Goal: Check status: Check status

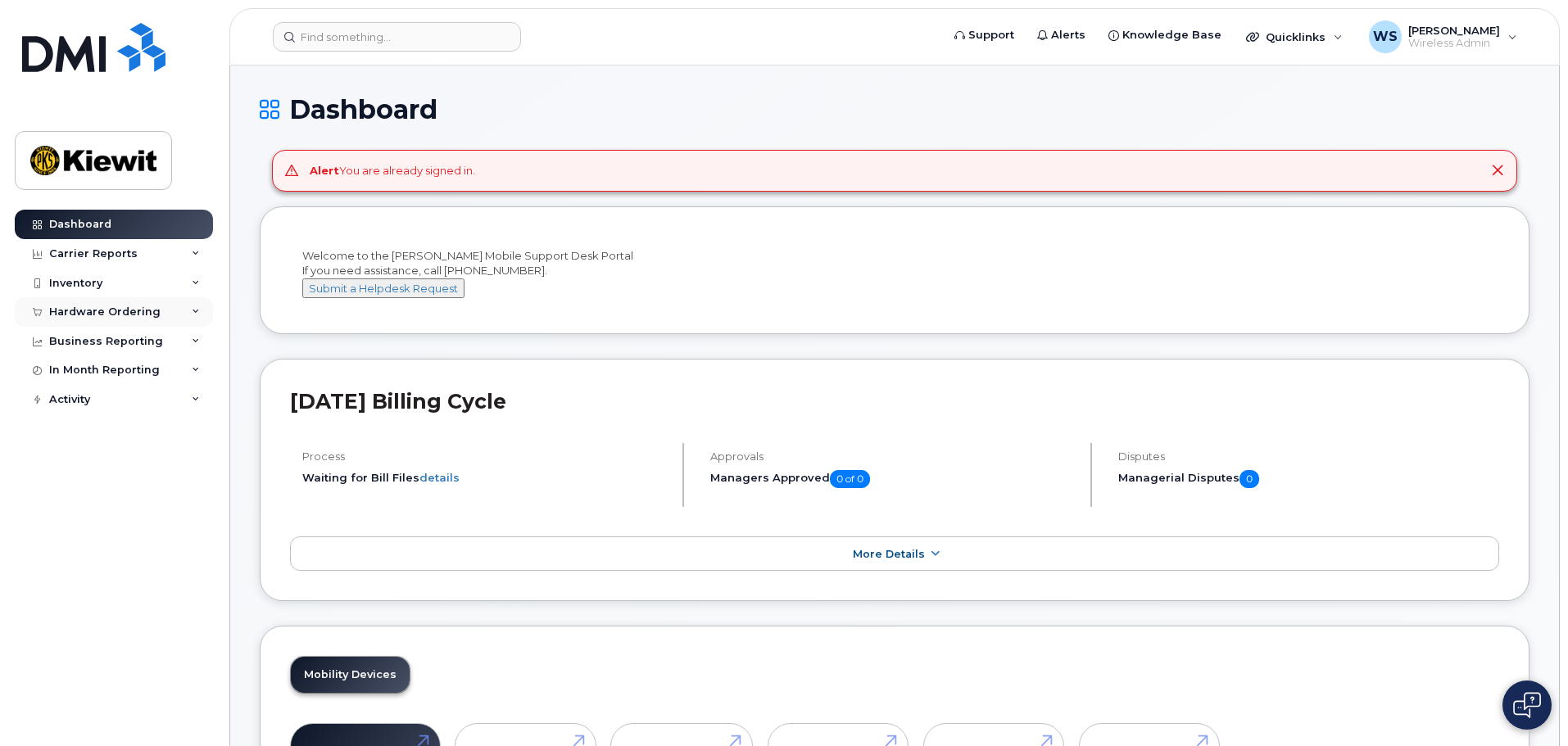
click at [109, 317] on div "Hardware Ordering" at bounding box center [105, 312] width 112 height 13
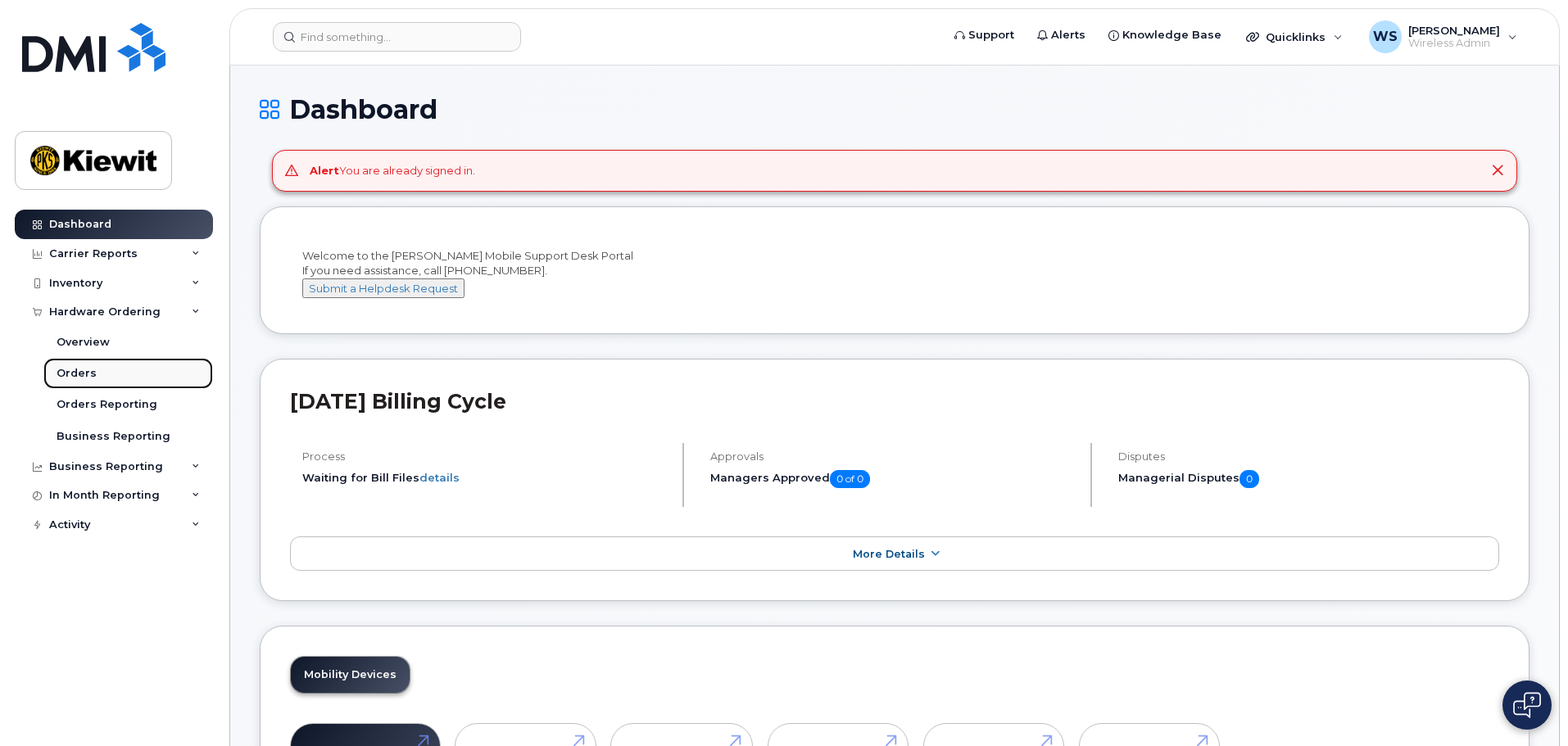
click at [73, 369] on div "Orders" at bounding box center [77, 373] width 40 height 14
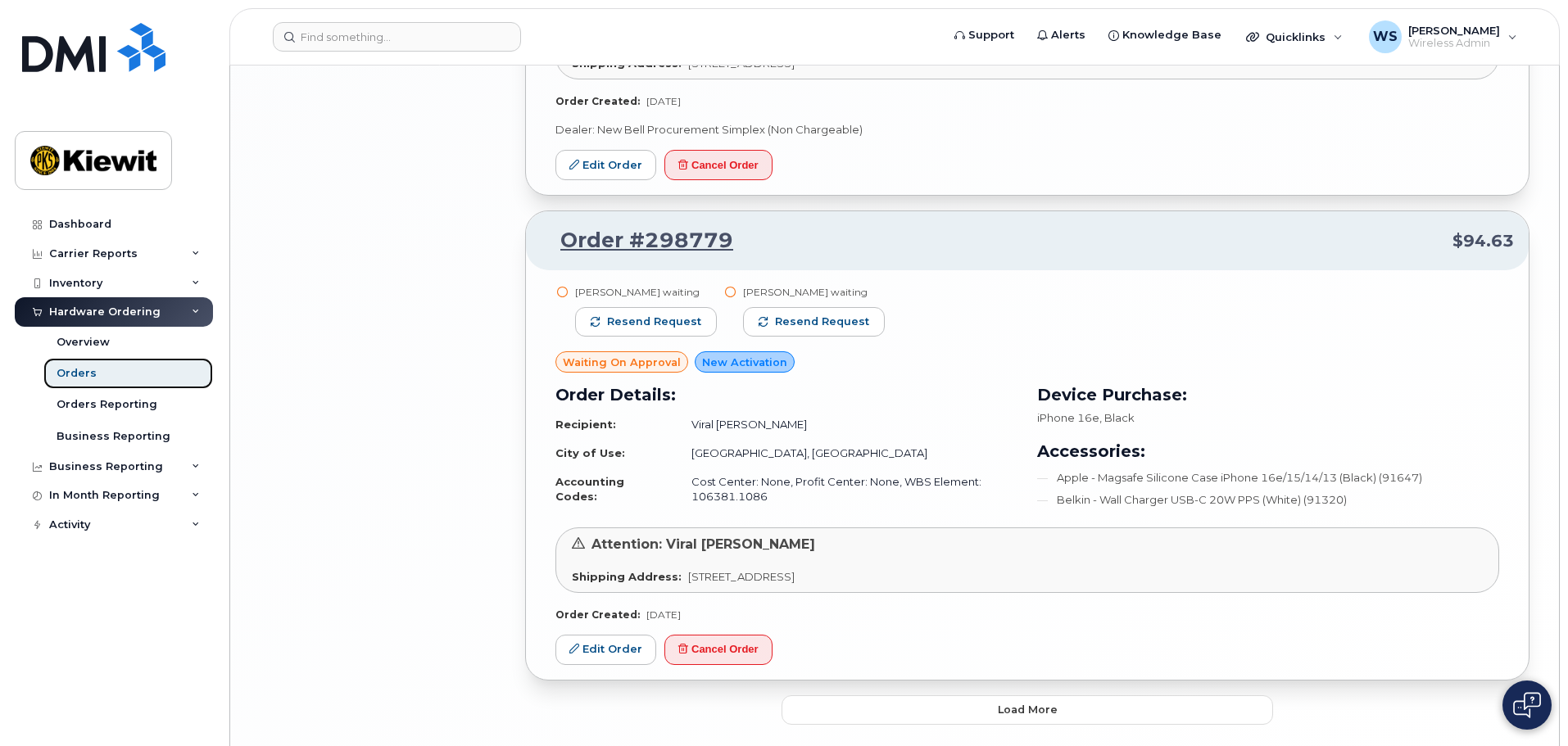
scroll to position [3178, 0]
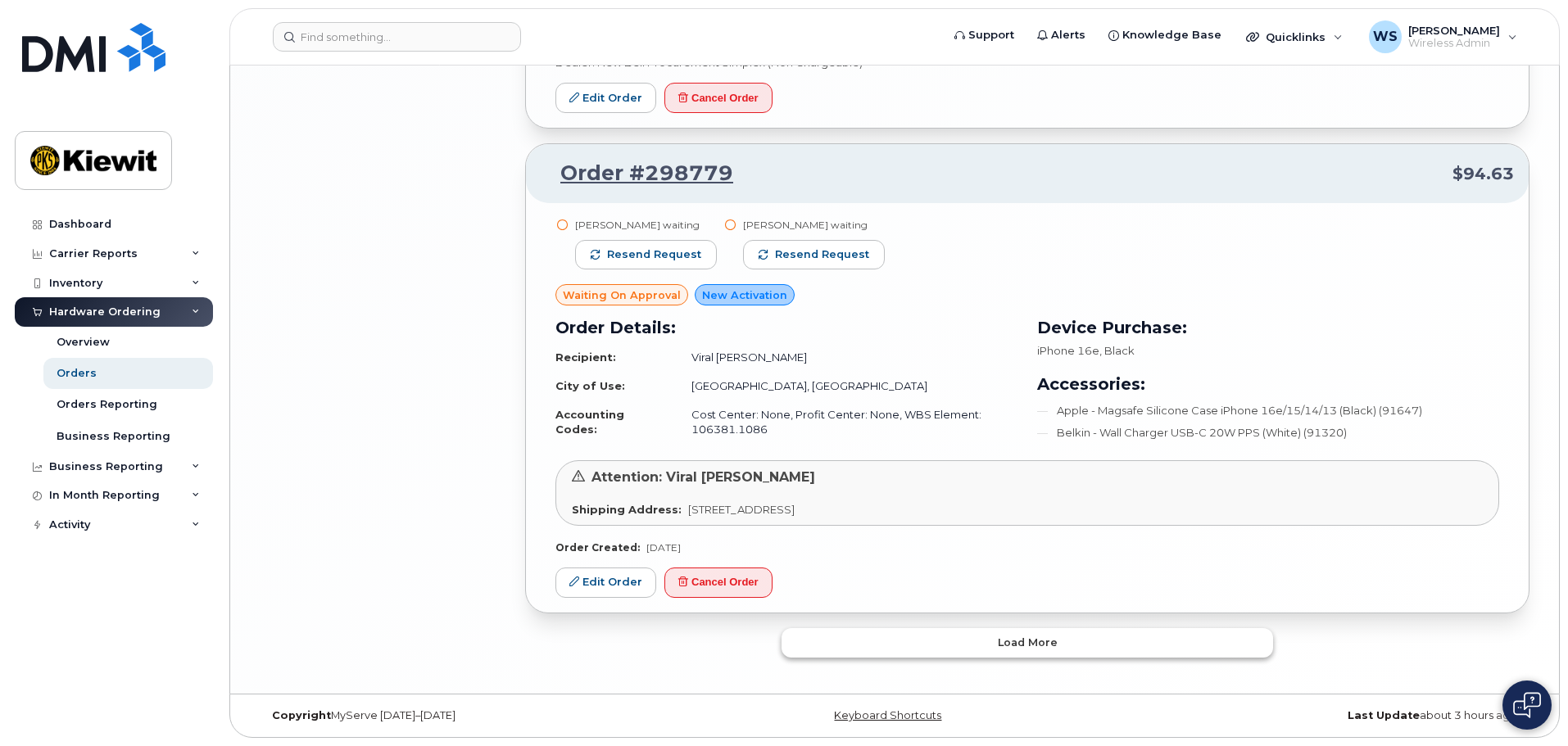
click at [1032, 648] on span "Load more" at bounding box center [1027, 642] width 60 height 15
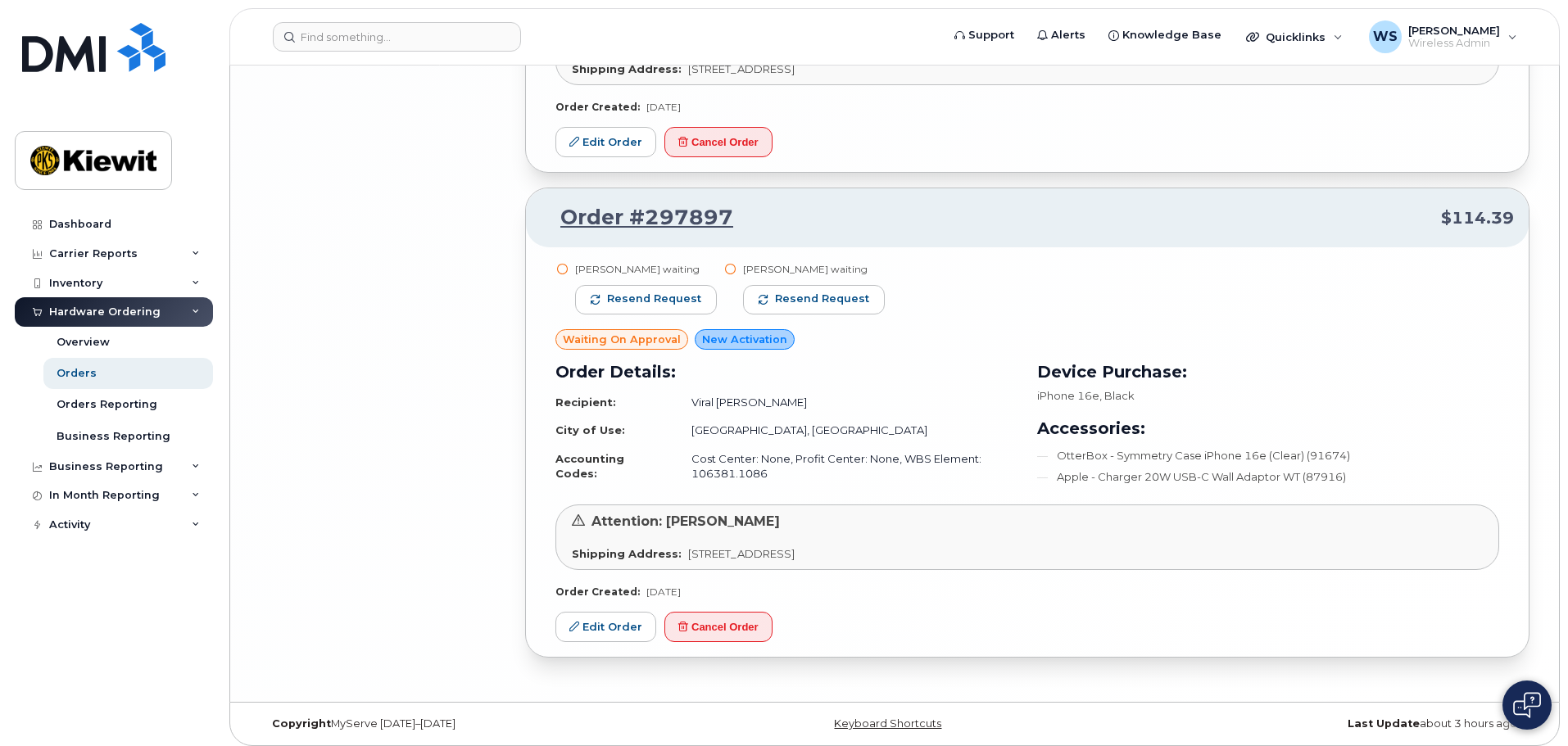
scroll to position [6062, 0]
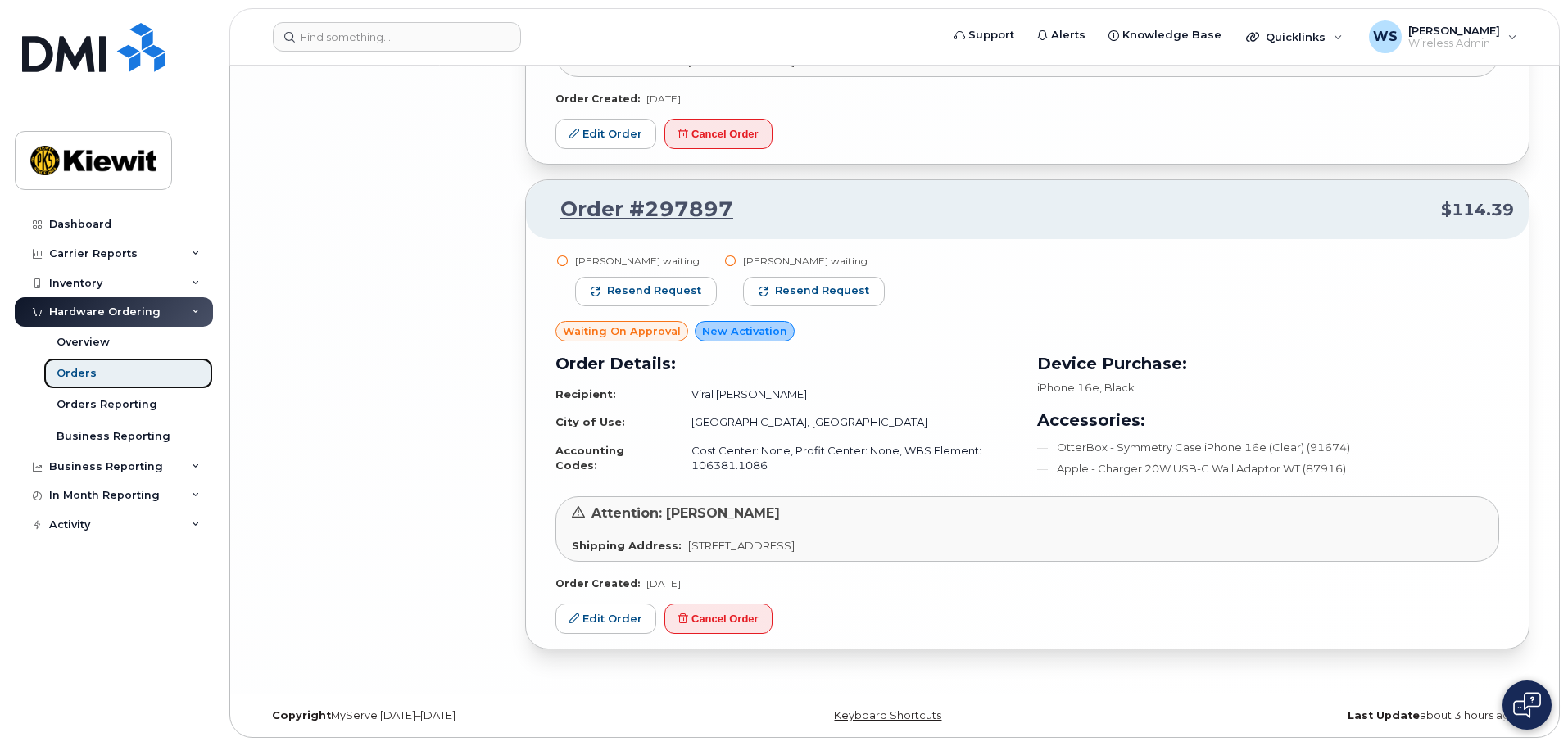
click at [85, 379] on div "Orders" at bounding box center [77, 373] width 40 height 14
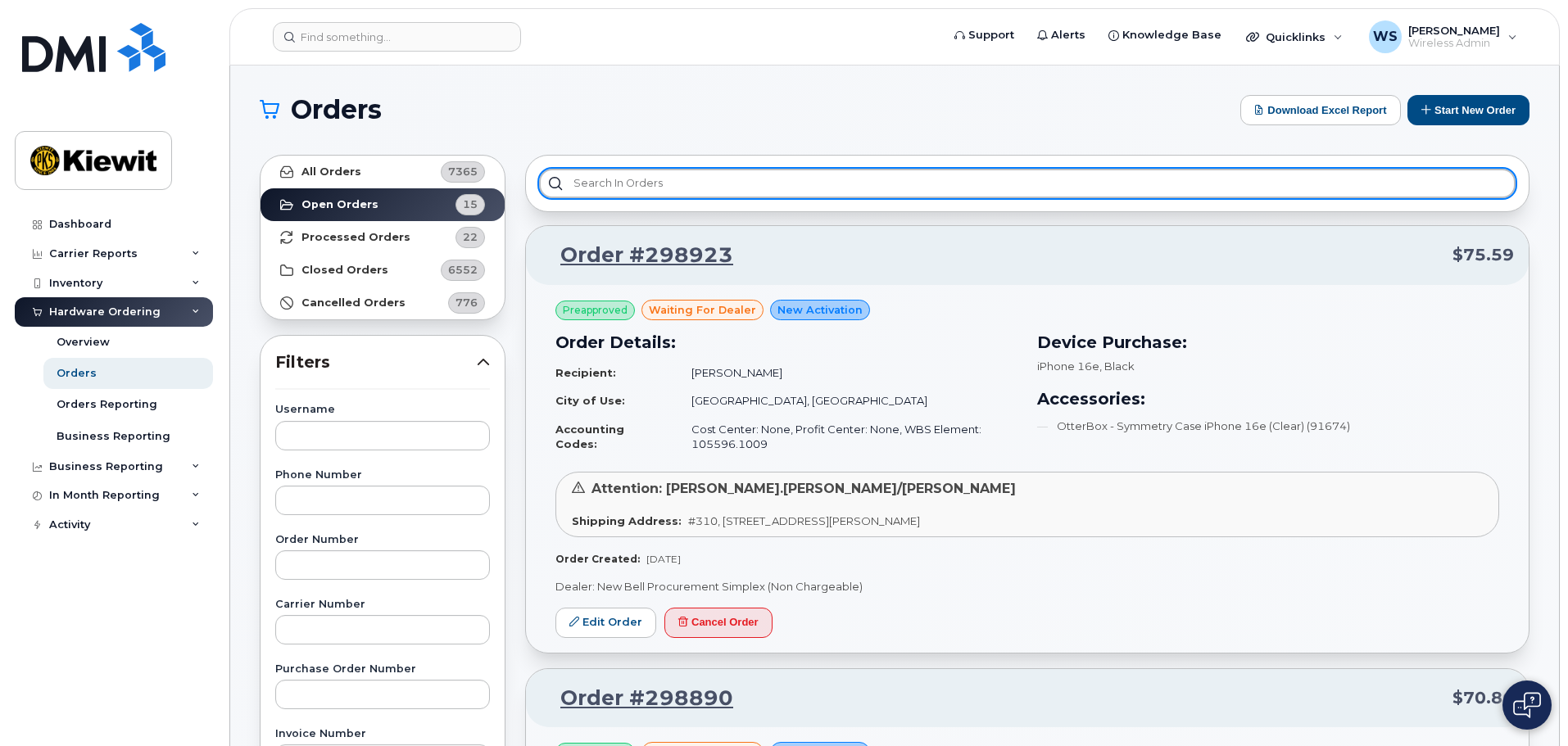
click at [622, 174] on input "text" at bounding box center [1026, 183] width 976 height 30
paste input "298303"
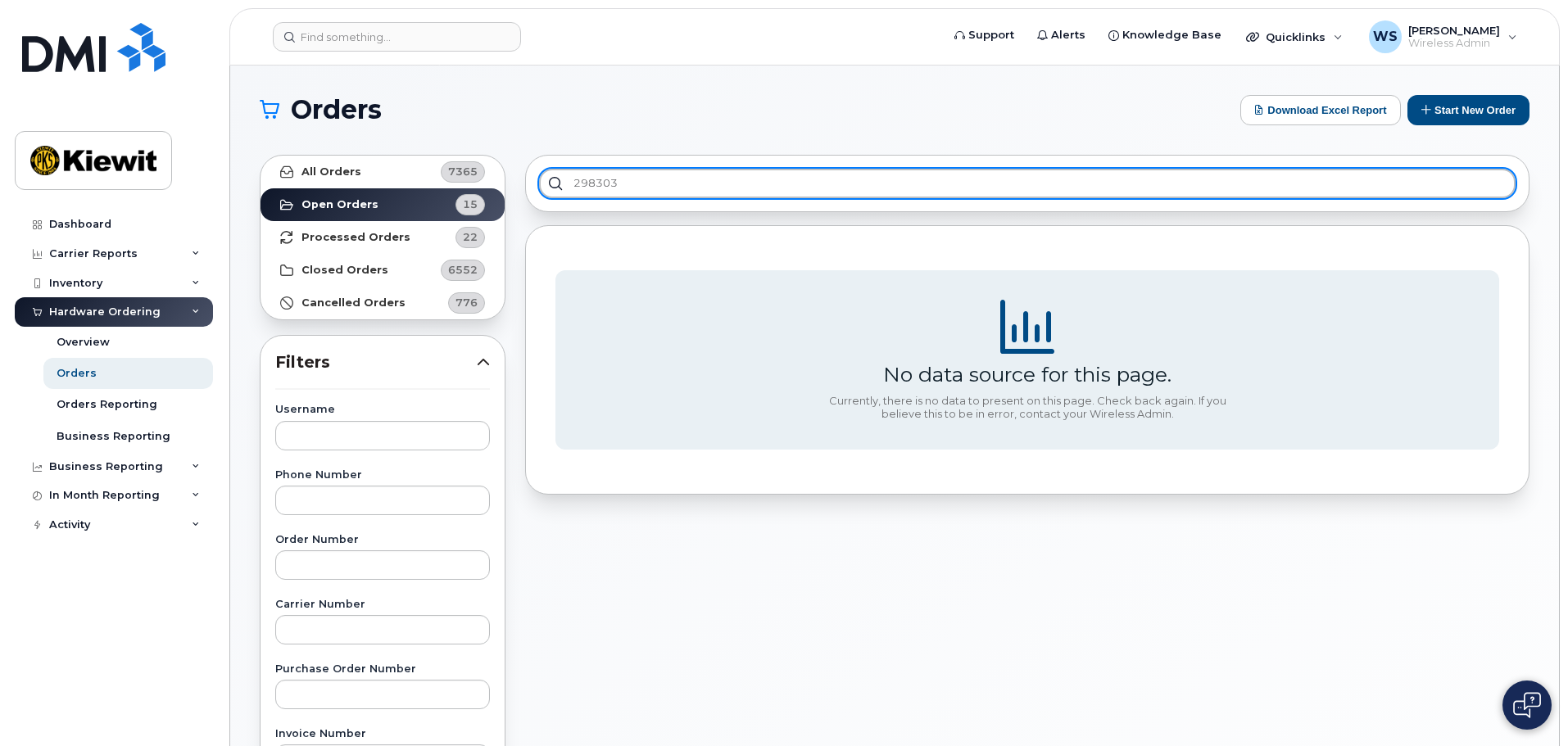
type input "298303"
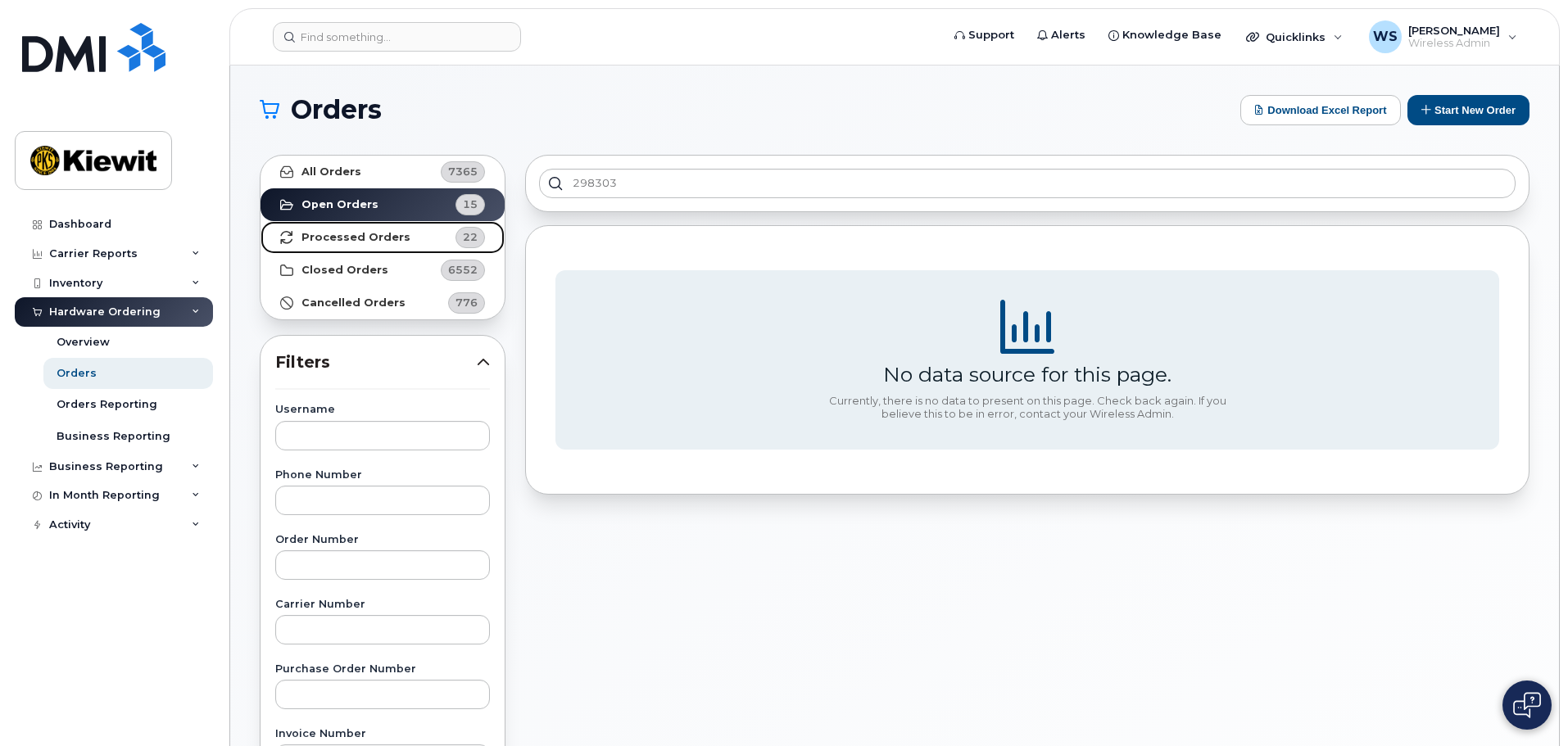
click at [368, 243] on link "Processed Orders 22" at bounding box center [383, 237] width 244 height 33
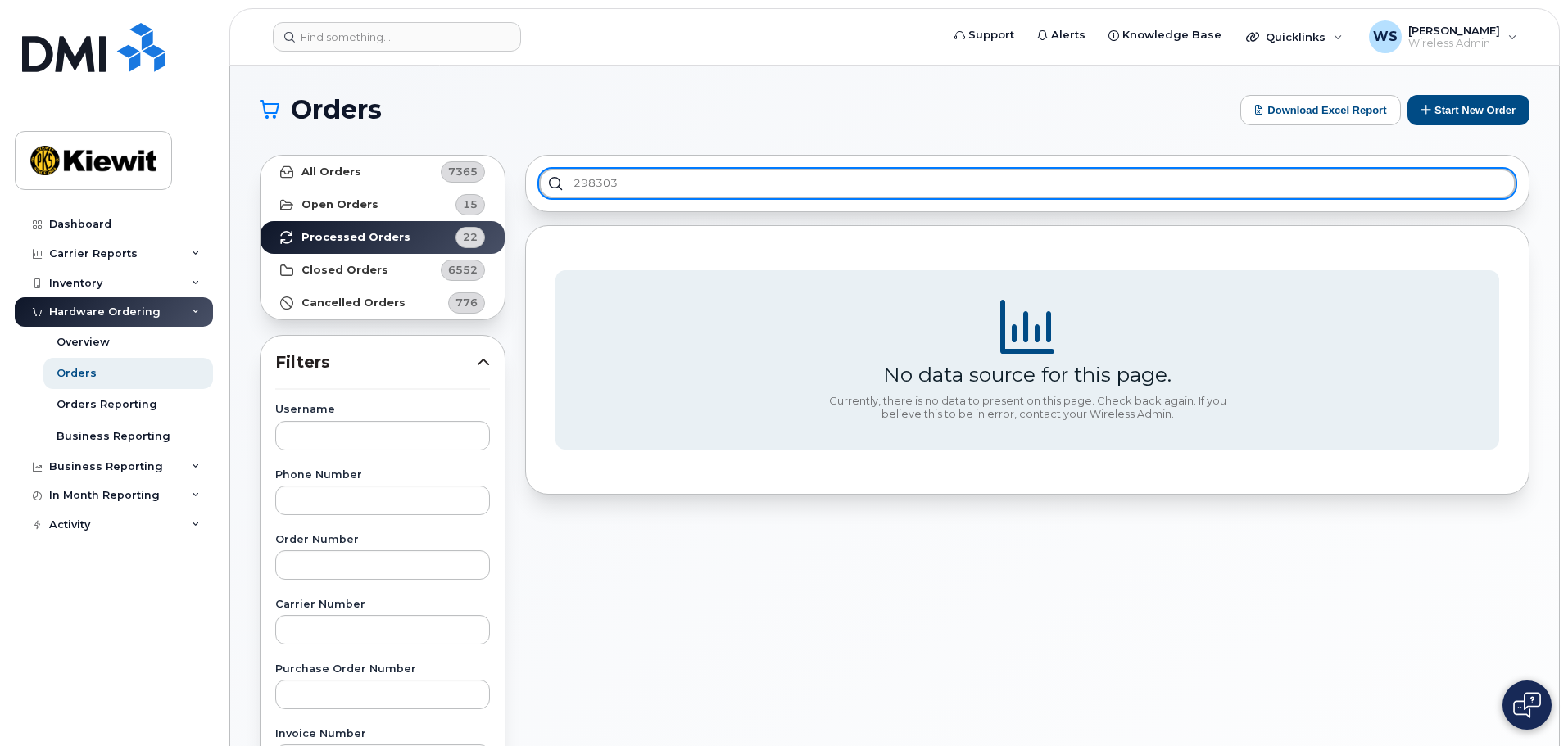
click at [736, 188] on input "298303" at bounding box center [1026, 183] width 976 height 30
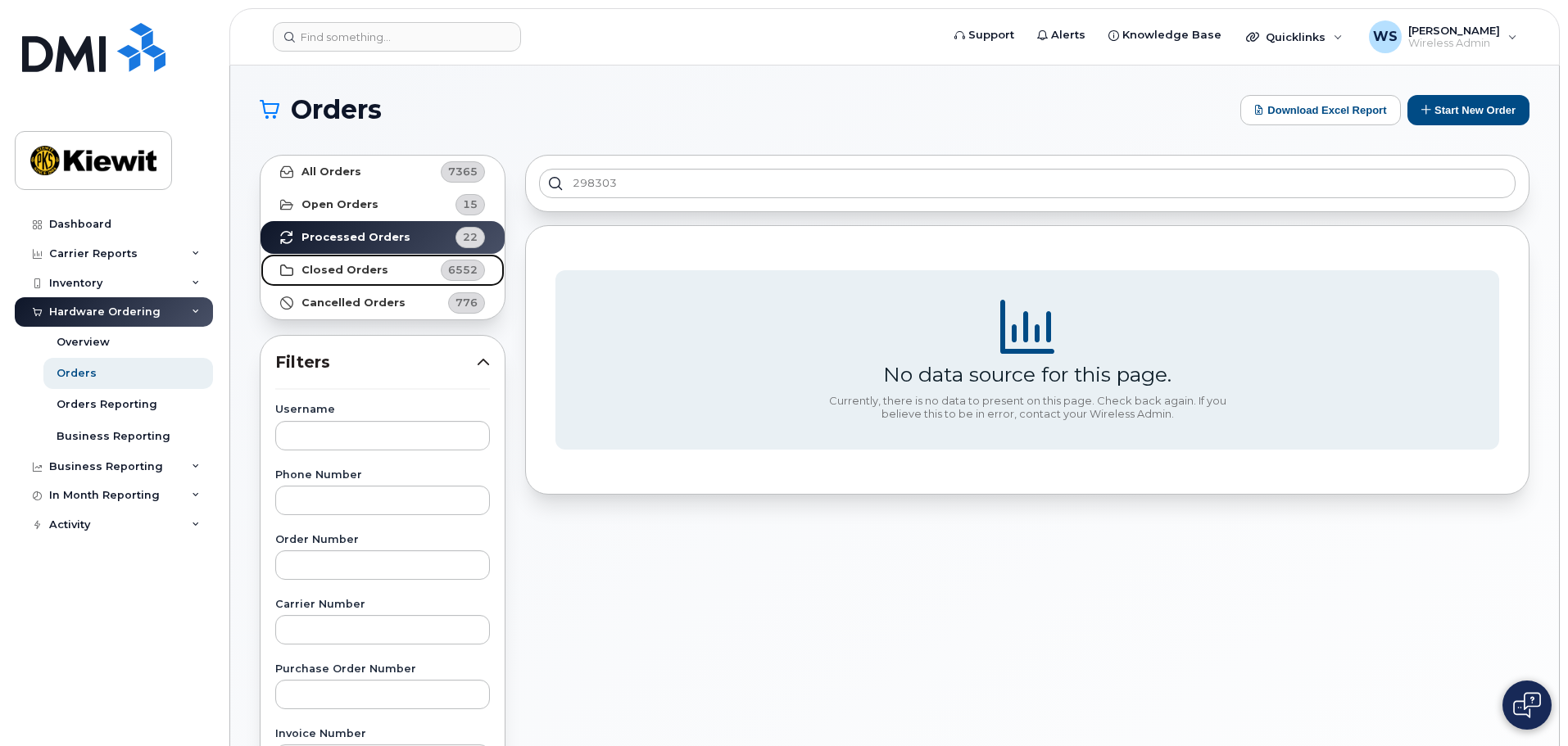
click at [324, 257] on link "Closed Orders 6552" at bounding box center [383, 270] width 244 height 33
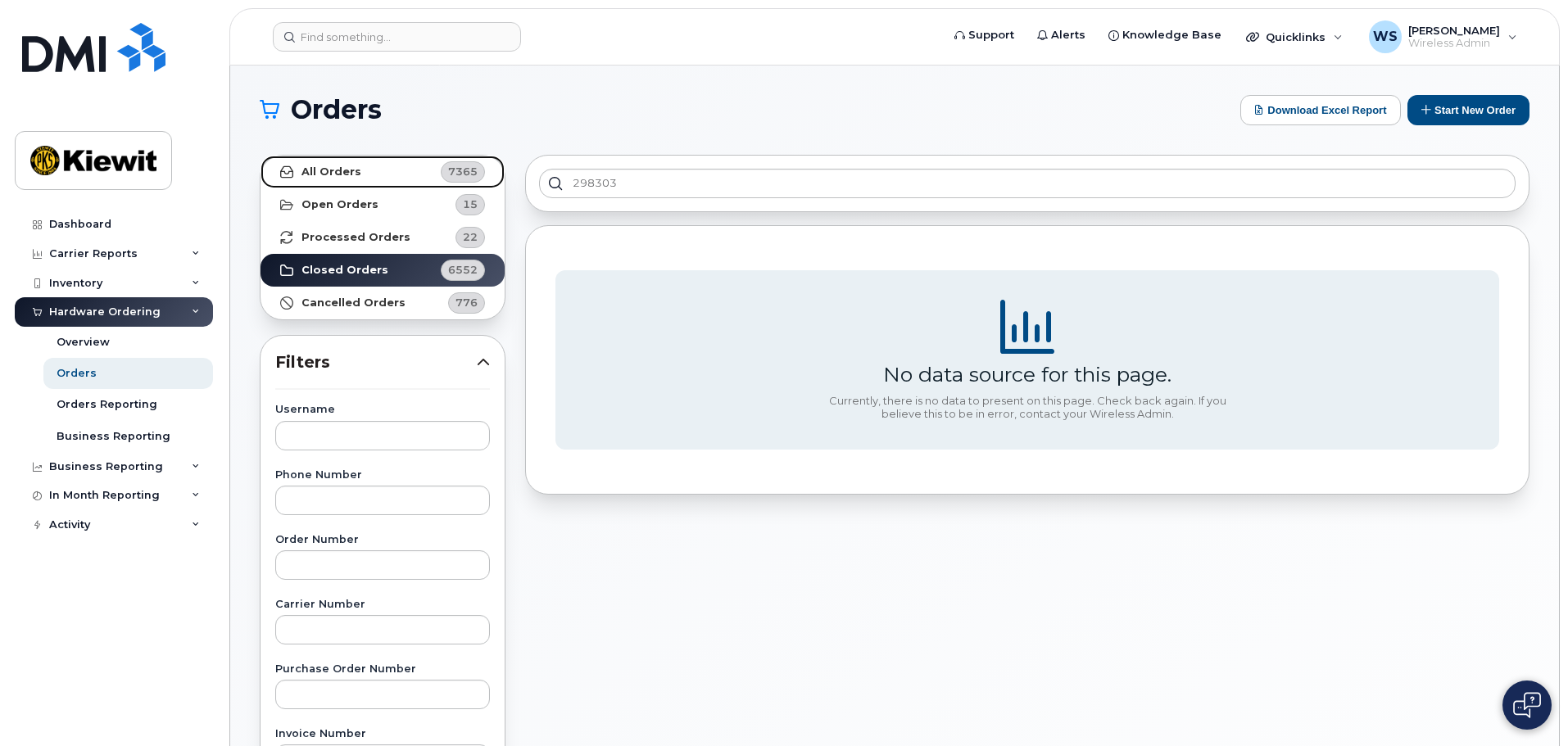
click at [331, 170] on strong "All Orders" at bounding box center [331, 172] width 60 height 13
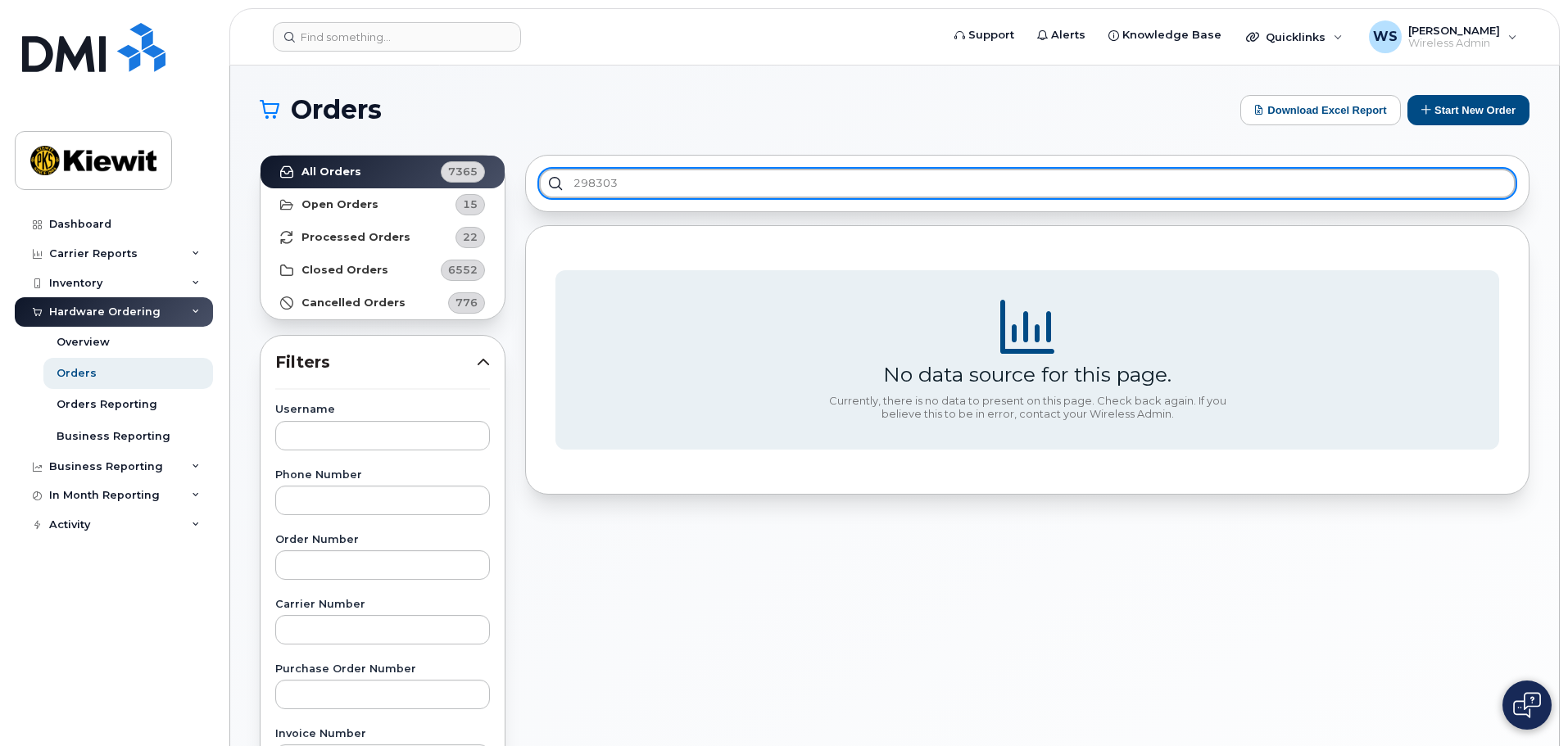
click at [695, 192] on input "298303" at bounding box center [1026, 183] width 976 height 30
drag, startPoint x: 621, startPoint y: 182, endPoint x: 470, endPoint y: 178, distance: 151.1
click at [468, 176] on div "All Orders 7365 Open Orders 15 Processed Orders 22 Closed Orders 6552 Cancelled…" at bounding box center [895, 720] width 1289 height 1150
click at [632, 185] on input "298303" at bounding box center [1026, 183] width 976 height 30
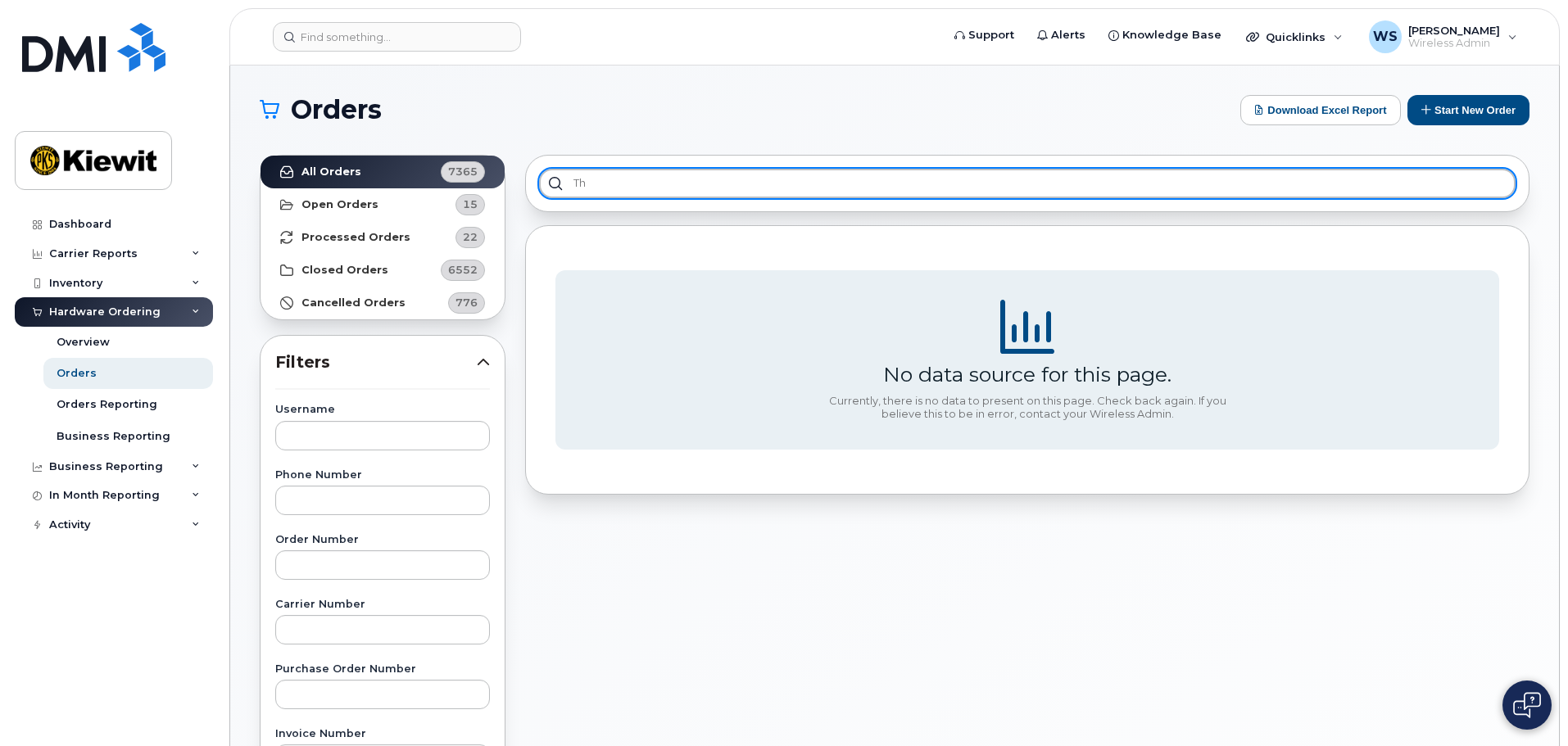
type input "t"
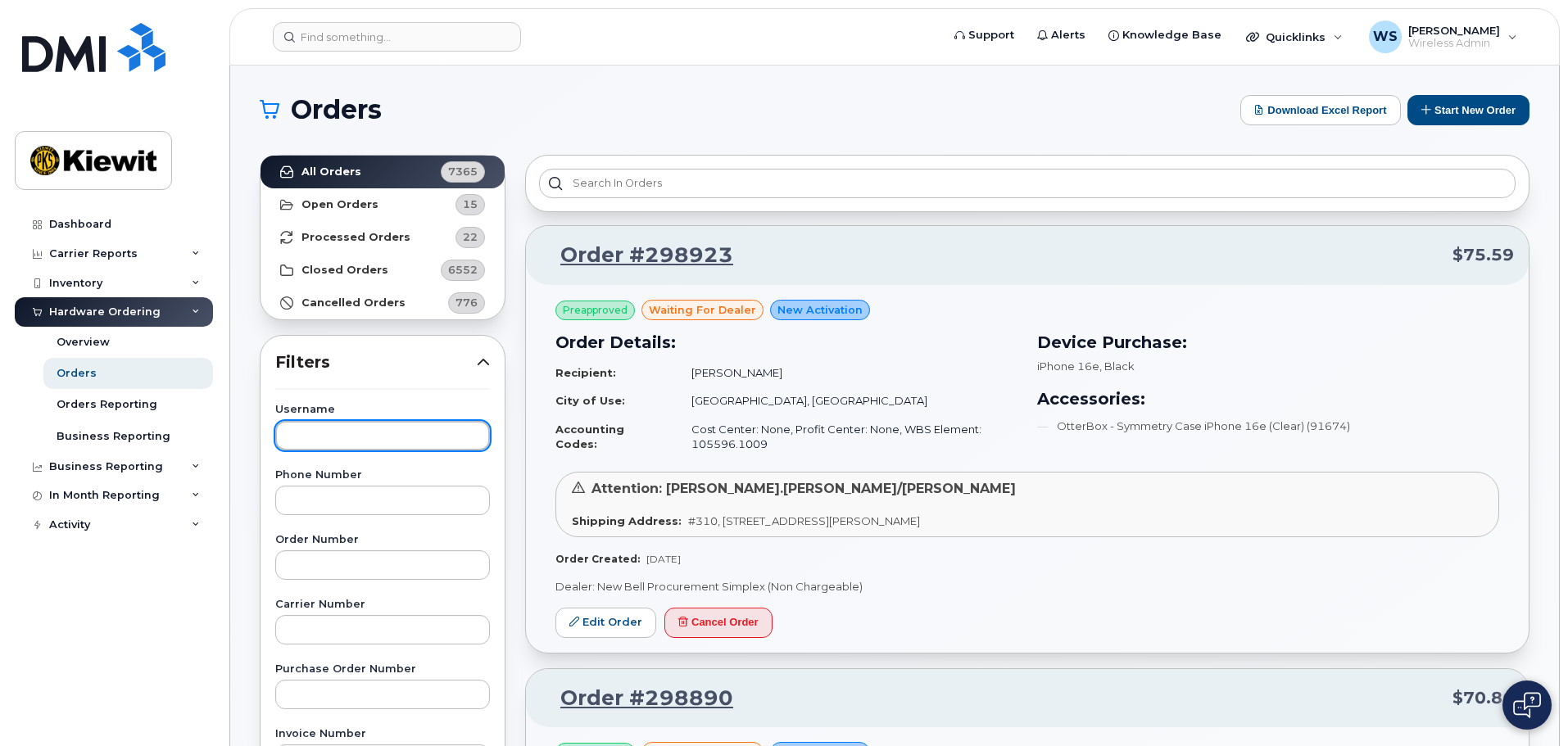
click at [382, 423] on input "text" at bounding box center [382, 435] width 215 height 30
type input "[PERSON_NAME]"
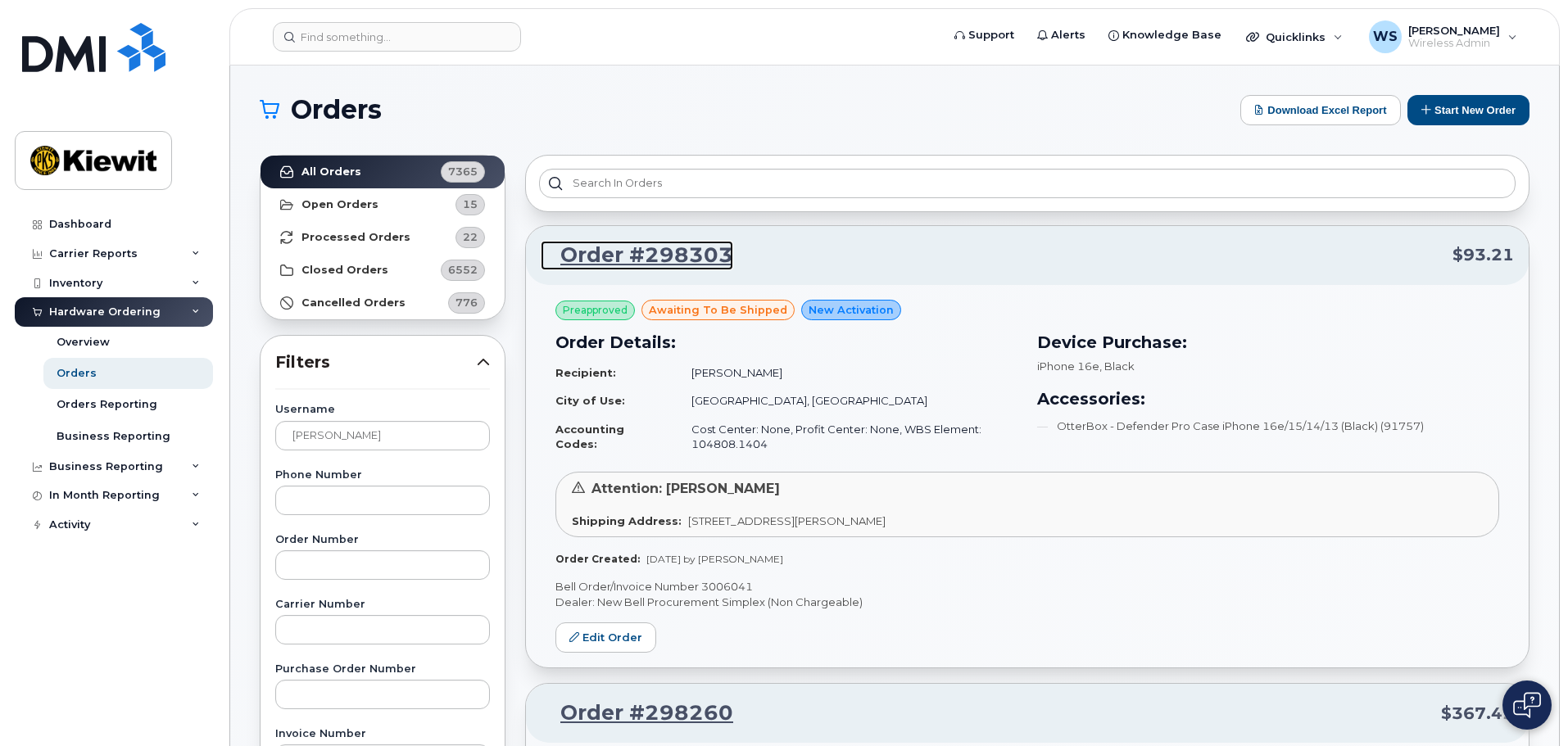
click at [668, 257] on link "Order #298303" at bounding box center [637, 255] width 192 height 30
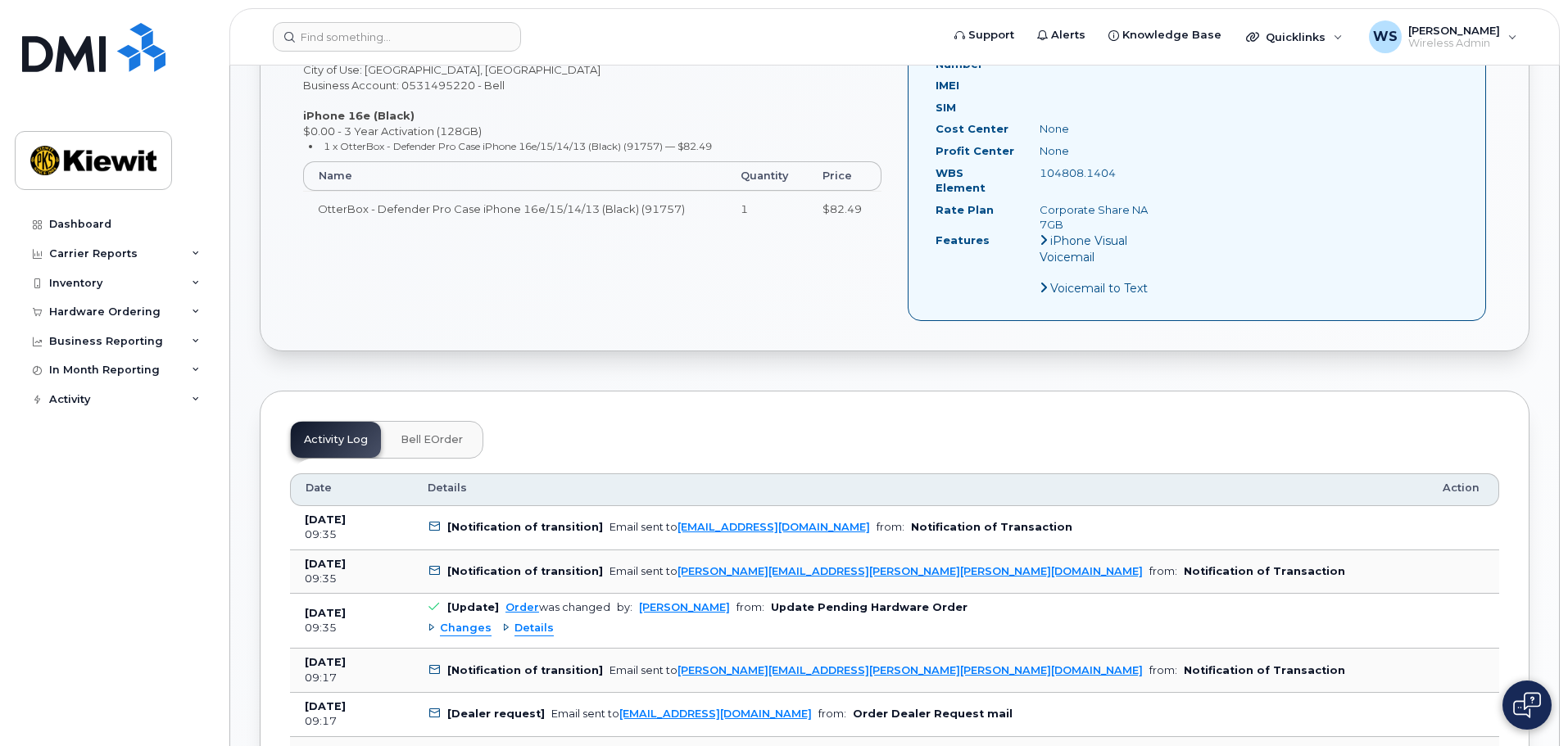
scroll to position [508, 0]
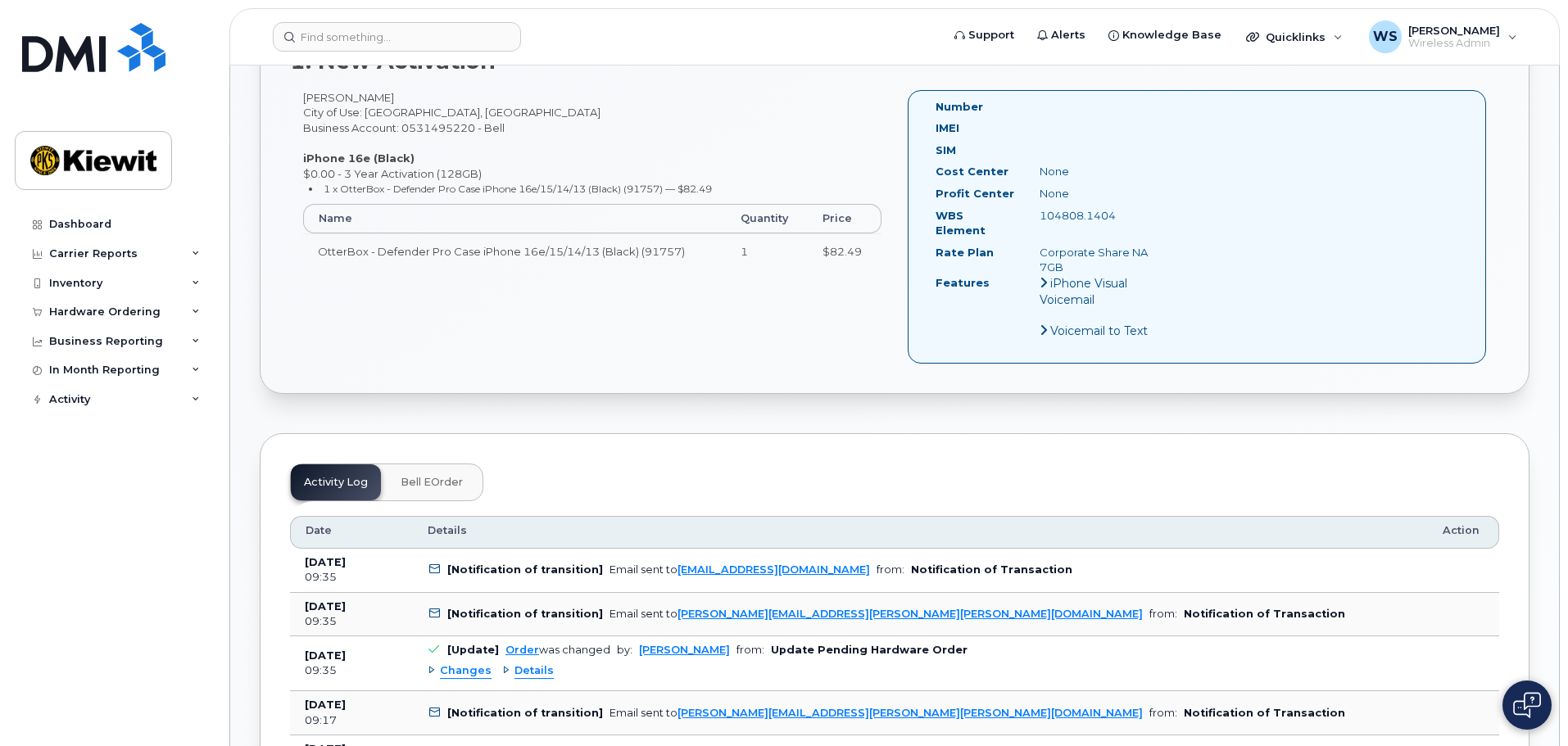
click at [434, 476] on span "Bell eOrder" at bounding box center [431, 483] width 63 height 13
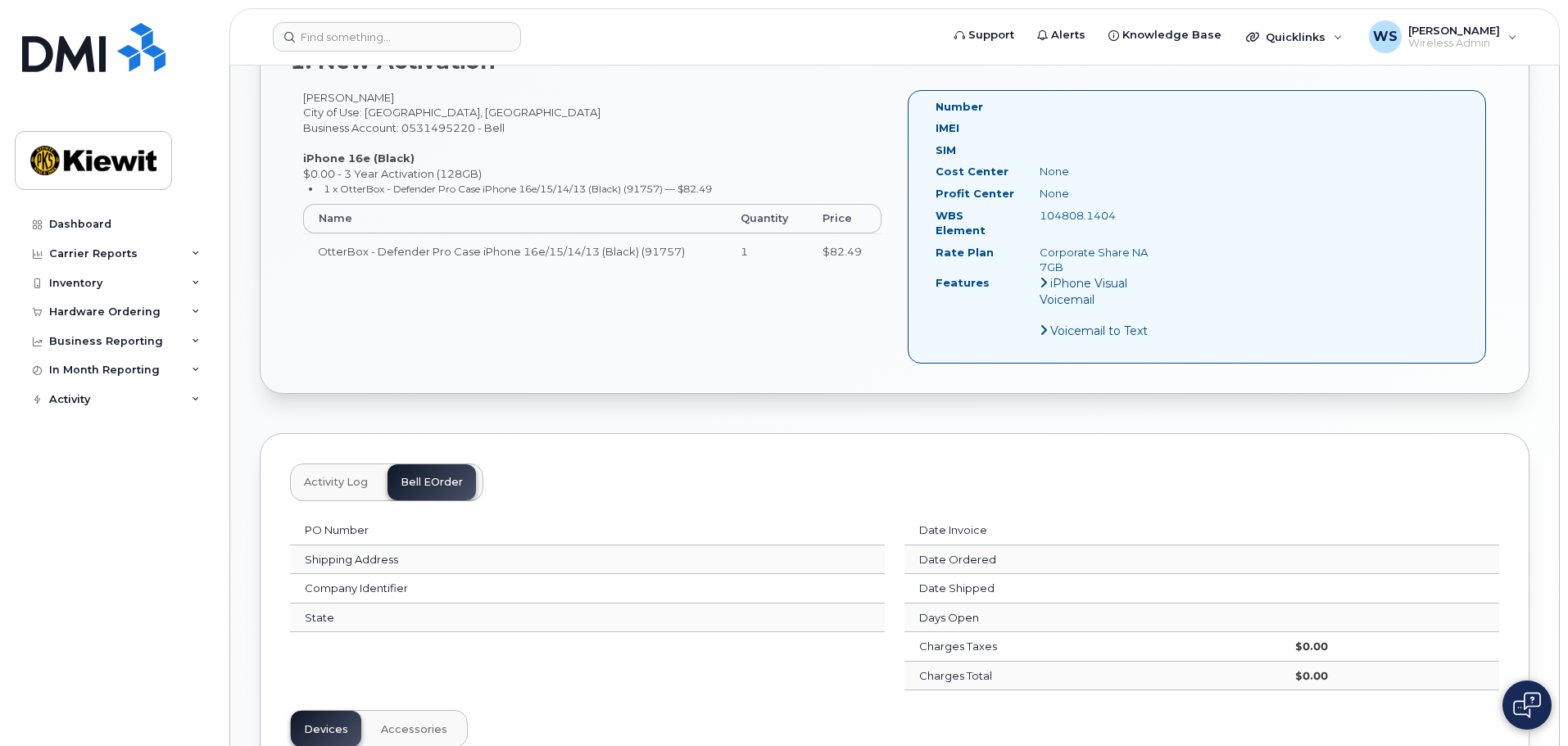
click at [316, 476] on span "Activity Log" at bounding box center [336, 483] width 63 height 13
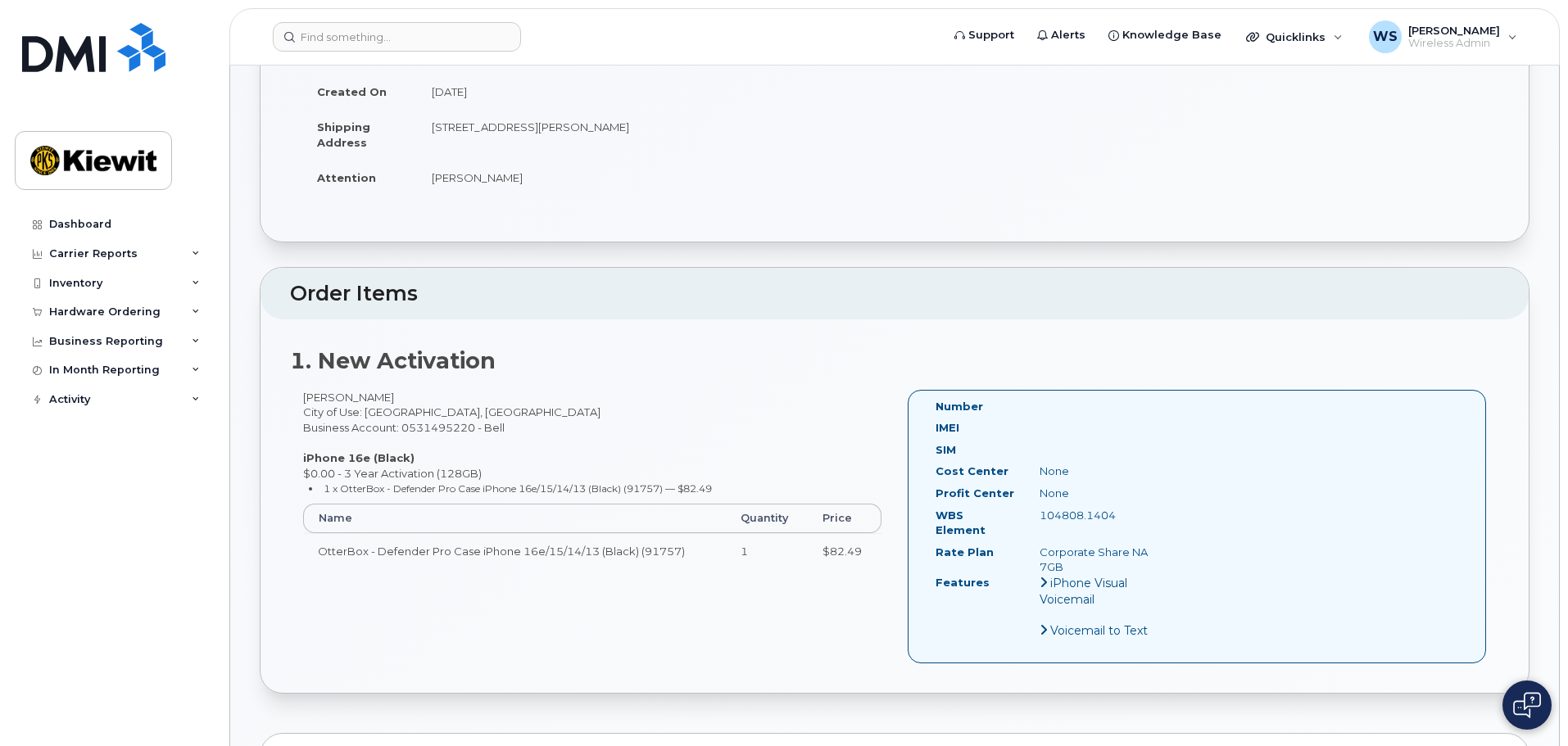
scroll to position [245, 0]
